Goal: Information Seeking & Learning: Learn about a topic

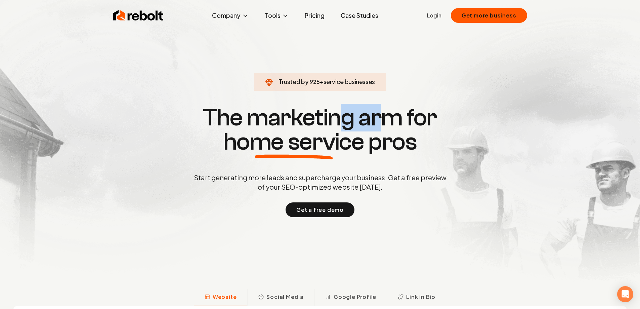
drag, startPoint x: 338, startPoint y: 118, endPoint x: 388, endPoint y: 119, distance: 49.4
click at [388, 119] on h1 "The marketing arm for home service pros" at bounding box center [320, 130] width 323 height 48
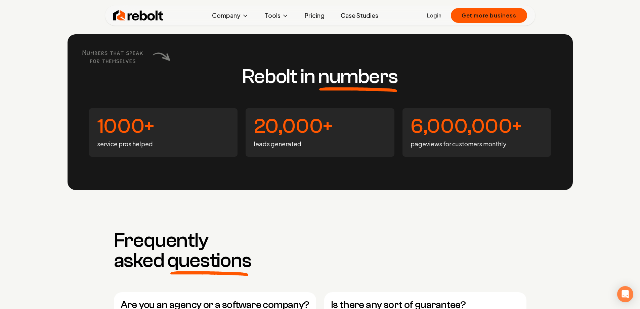
scroll to position [2621, 0]
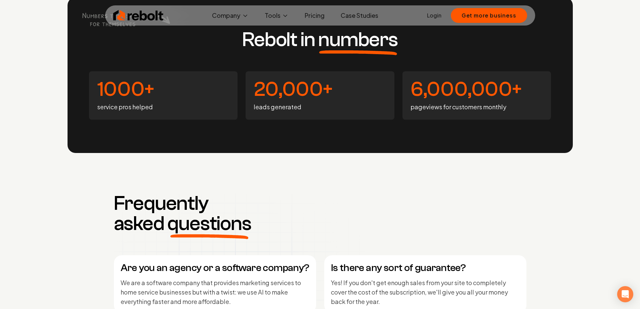
click at [111, 92] on h4 "1000+" at bounding box center [163, 89] width 133 height 20
click at [113, 104] on p "service pros helped" at bounding box center [163, 106] width 133 height 9
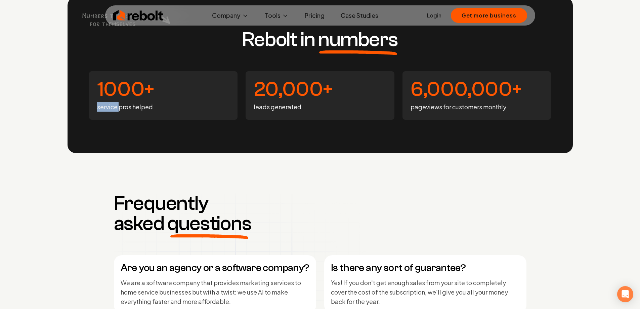
click at [113, 104] on p "service pros helped" at bounding box center [163, 106] width 133 height 9
click at [122, 107] on p "service pros helped" at bounding box center [163, 106] width 133 height 9
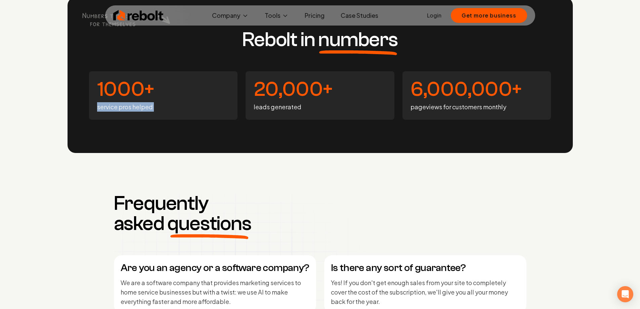
click at [122, 107] on p "service pros helped" at bounding box center [163, 106] width 133 height 9
click at [153, 200] on h3 "Frequently asked questions" at bounding box center [186, 213] width 145 height 40
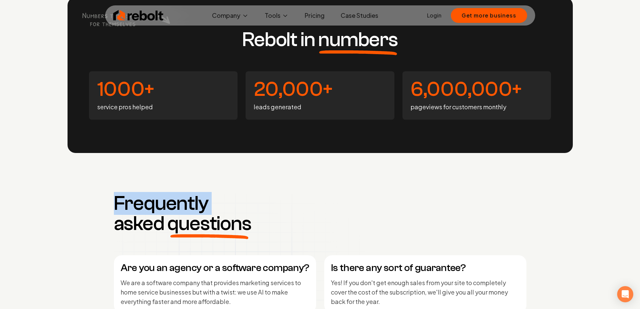
click at [153, 200] on h3 "Frequently asked questions" at bounding box center [186, 213] width 145 height 40
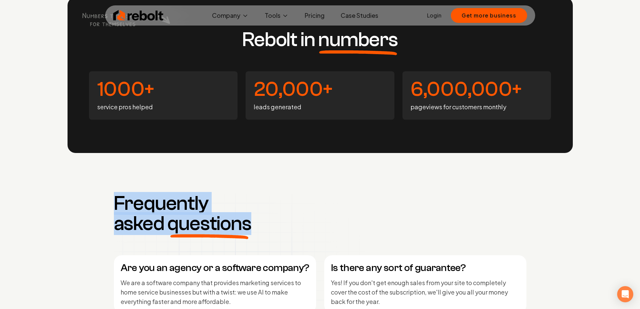
click at [153, 200] on h3 "Frequently asked questions" at bounding box center [186, 213] width 145 height 40
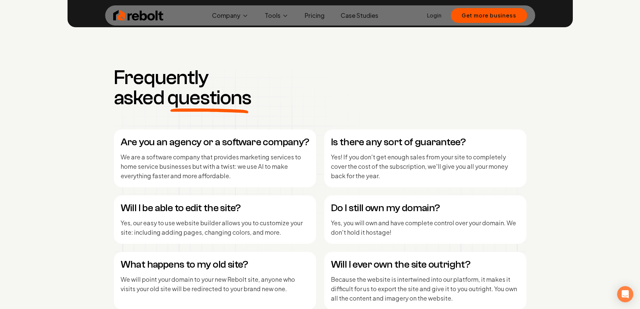
scroll to position [2756, 0]
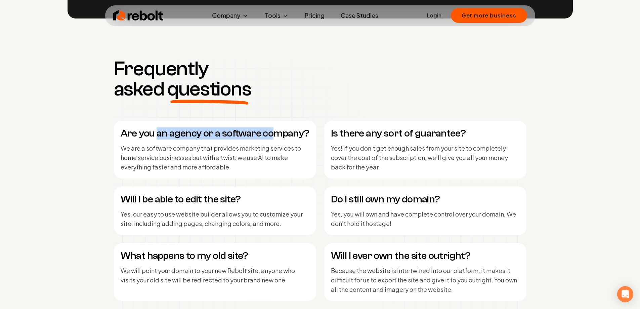
drag, startPoint x: 158, startPoint y: 134, endPoint x: 274, endPoint y: 132, distance: 116.3
click at [273, 132] on h4 "Are you an agency or a software company?" at bounding box center [215, 133] width 189 height 12
click at [208, 132] on h4 "Are you an agency or a software company?" at bounding box center [215, 133] width 189 height 12
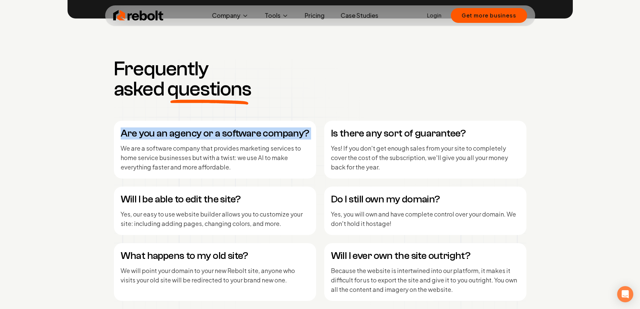
click at [208, 132] on h4 "Are you an agency or a software company?" at bounding box center [215, 133] width 189 height 12
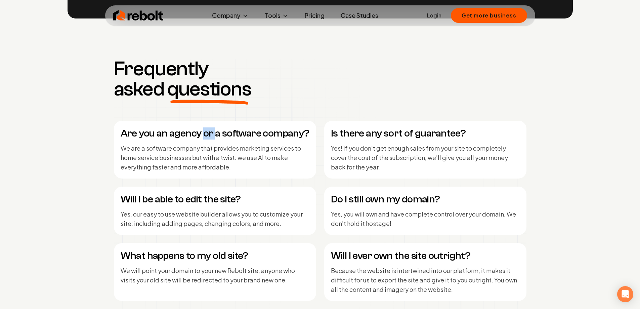
click at [208, 132] on h4 "Are you an agency or a software company?" at bounding box center [215, 133] width 189 height 12
click at [396, 132] on h4 "Is there any sort of guarantee?" at bounding box center [425, 133] width 189 height 12
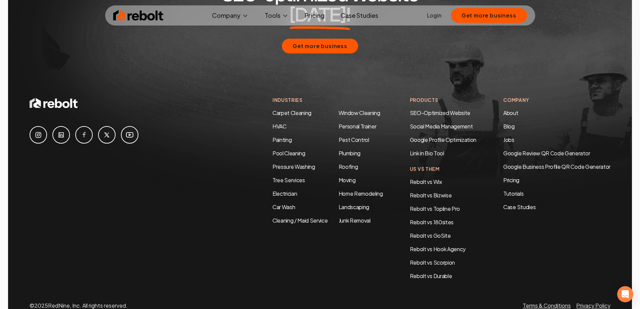
scroll to position [3254, 0]
